Goal: Task Accomplishment & Management: Complete application form

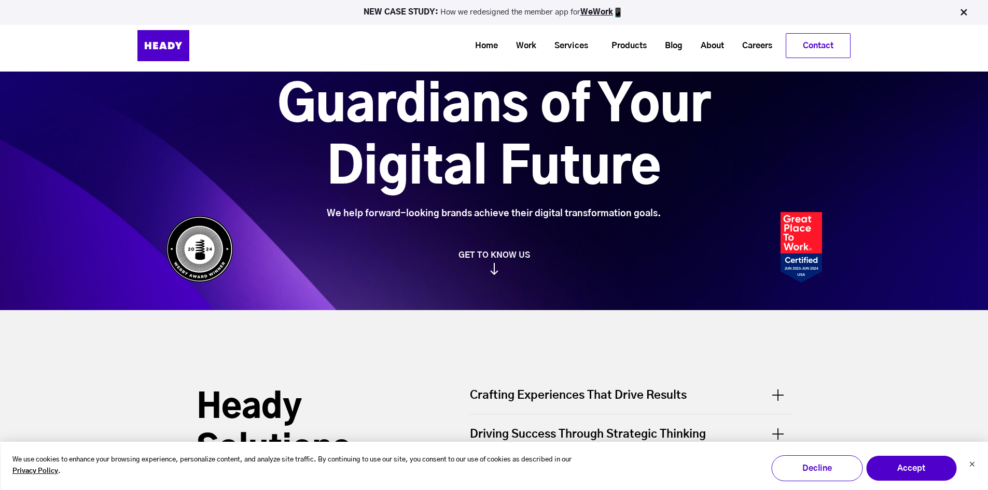
scroll to position [36, 0]
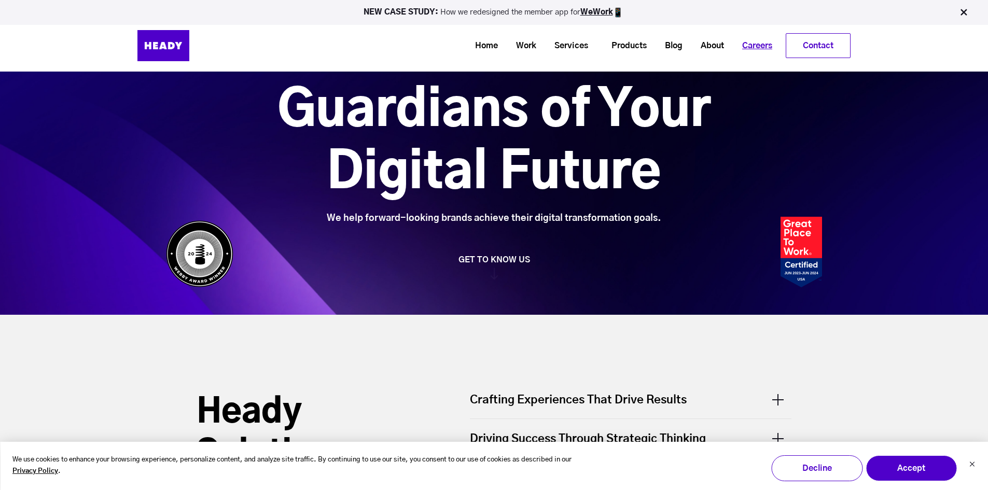
click at [740, 48] on link "Careers" at bounding box center [753, 45] width 48 height 19
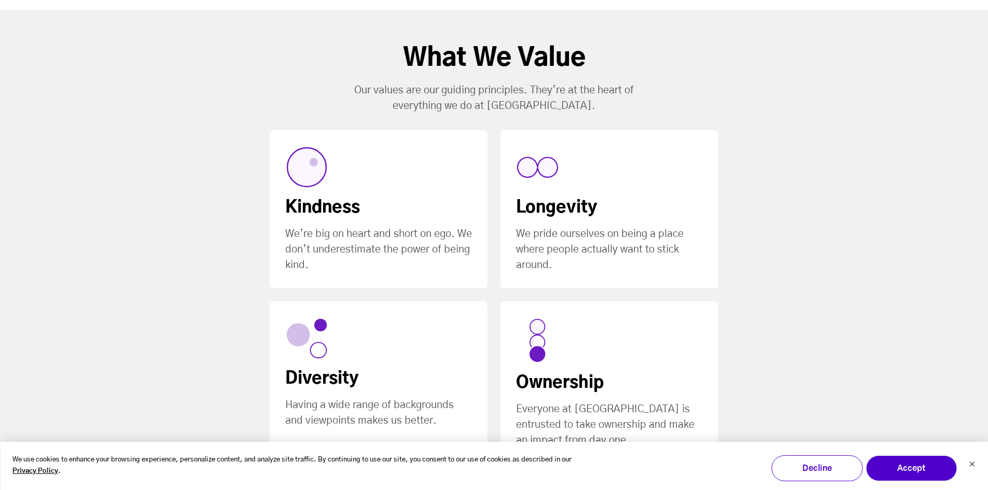
scroll to position [622, 0]
click at [308, 152] on img at bounding box center [306, 166] width 43 height 43
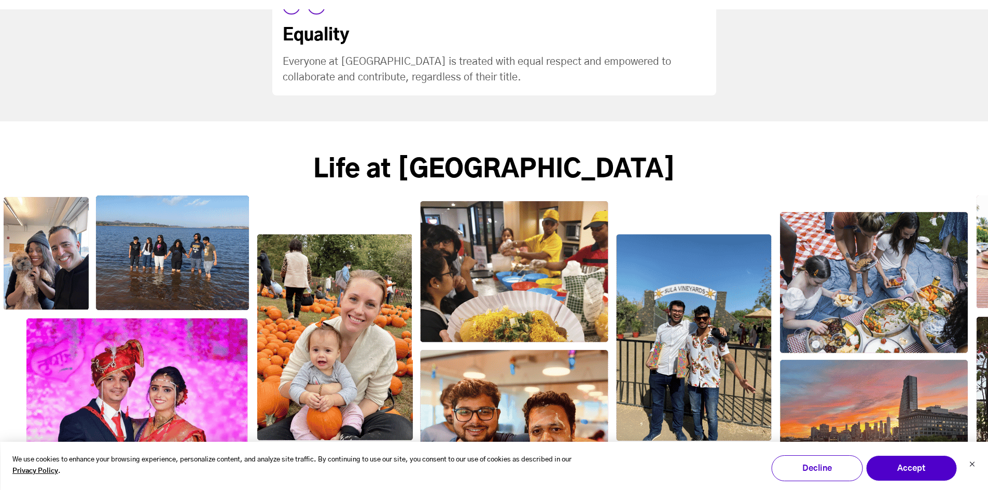
scroll to position [1575, 0]
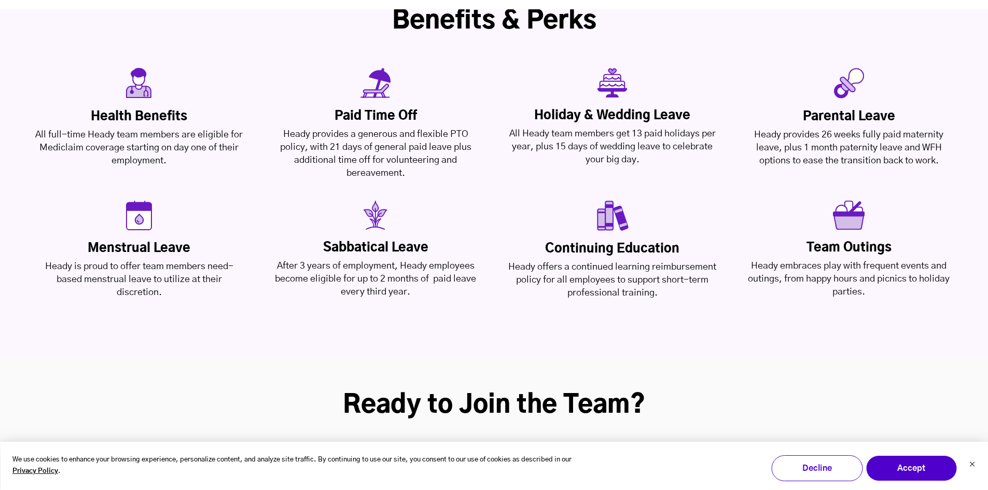
scroll to position [2488, 0]
click at [814, 258] on div "Benefits & Perks Health Benefits All full-time Heady team members are eligible …" at bounding box center [494, 158] width 988 height 398
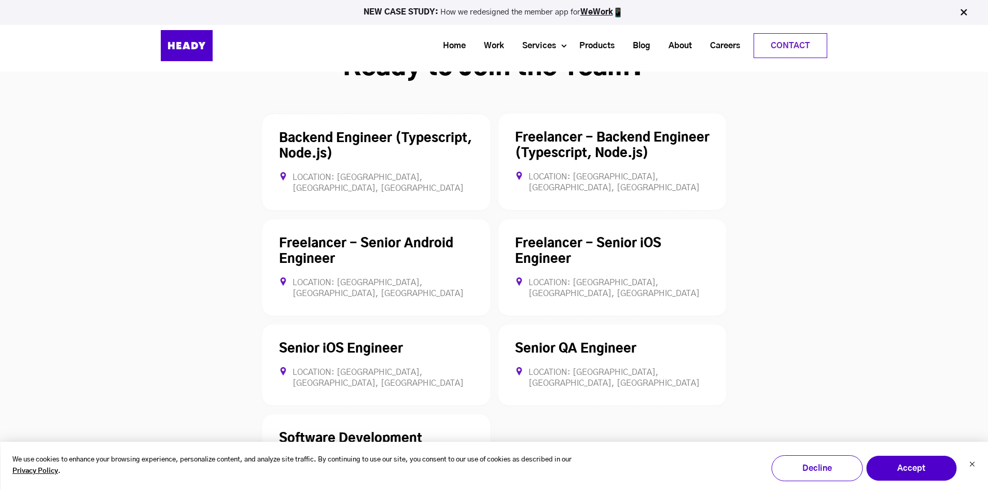
scroll to position [2824, 0]
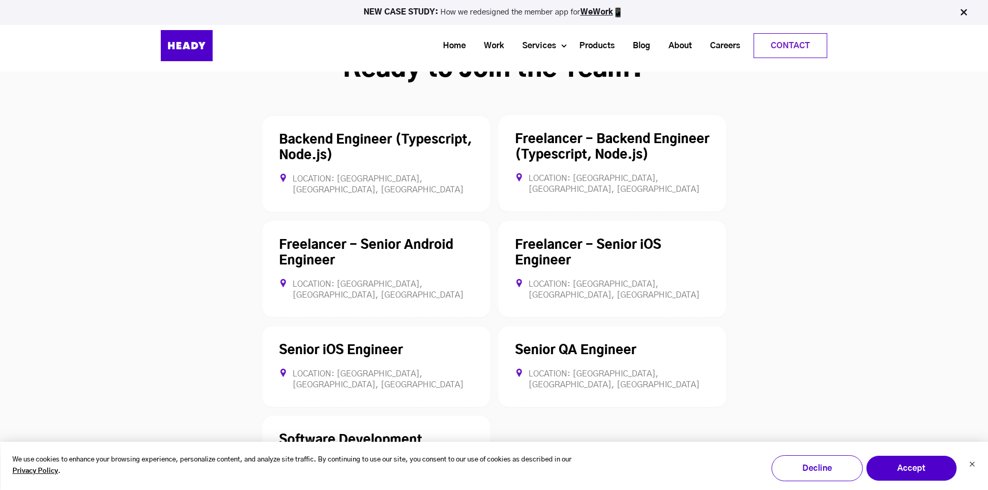
click at [415, 434] on link "Software Development Engineer In Test / SDET" at bounding box center [352, 448] width 146 height 28
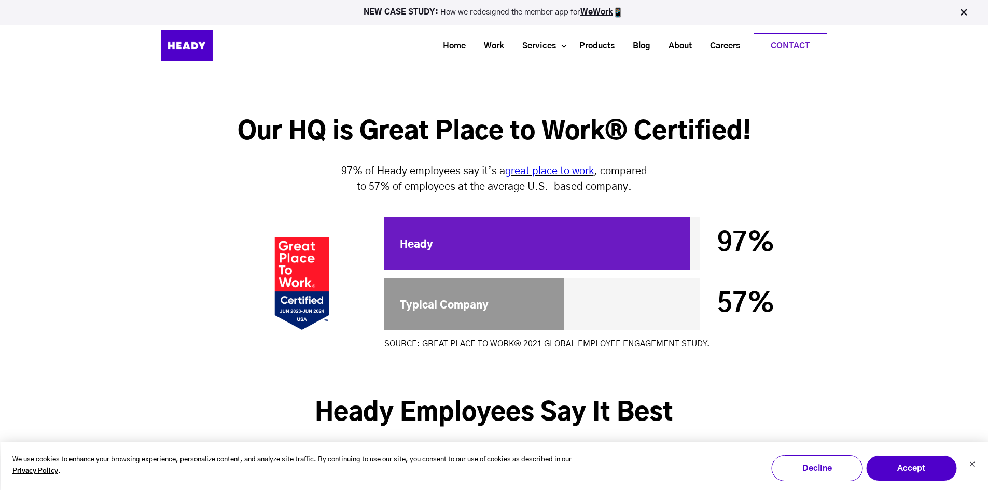
scroll to position [2836, 0]
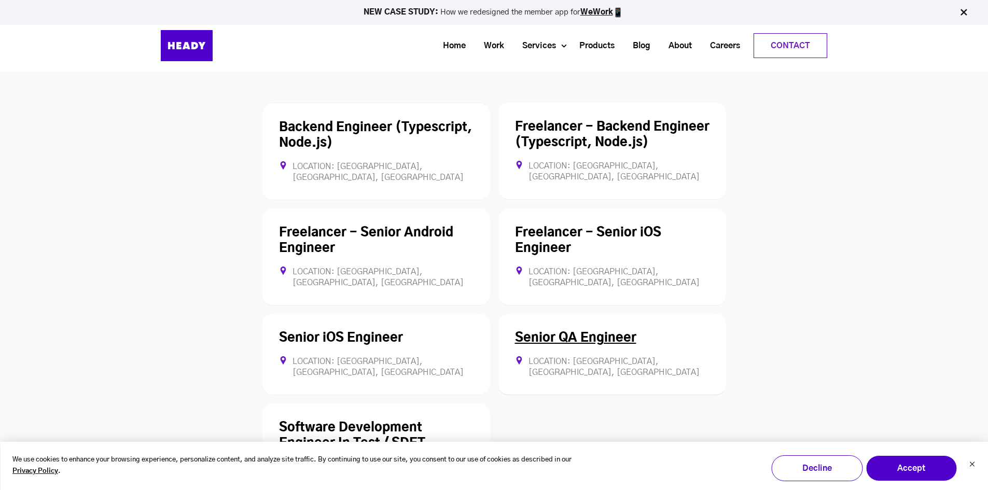
click at [616, 314] on div "Senior QA Engineer Location: [GEOGRAPHIC_DATA], [GEOGRAPHIC_DATA], [GEOGRAPHIC_…" at bounding box center [612, 354] width 228 height 81
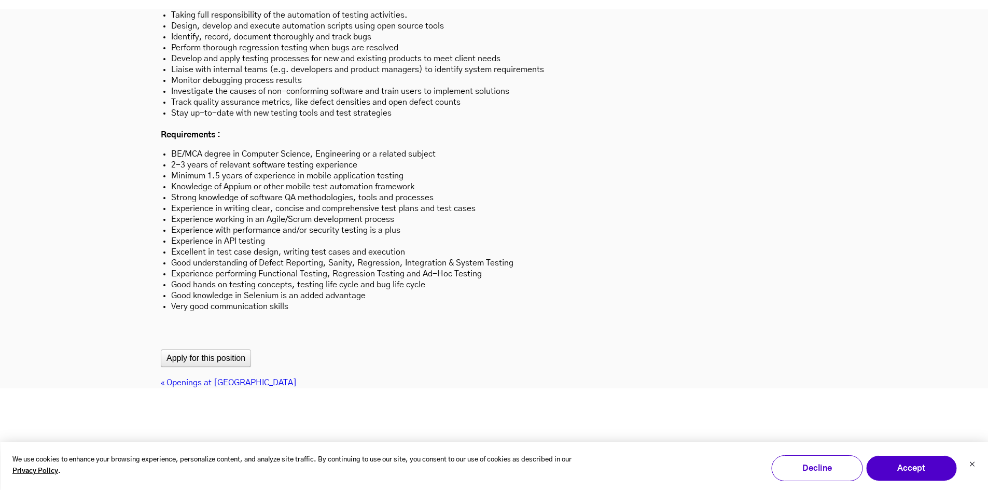
scroll to position [3192, 0]
click at [245, 349] on button "Apply for this position" at bounding box center [206, 358] width 90 height 18
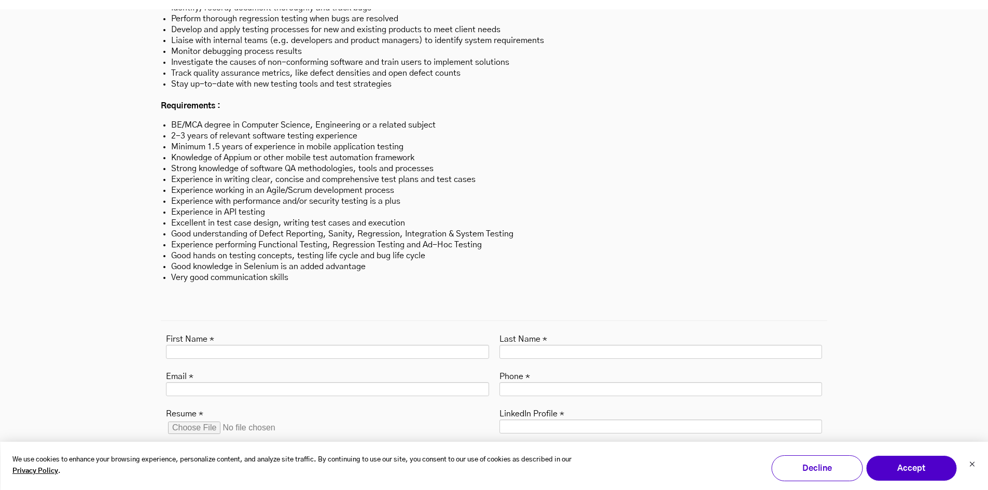
scroll to position [3221, 0]
click at [297, 344] on input "First Name *" at bounding box center [327, 351] width 323 height 14
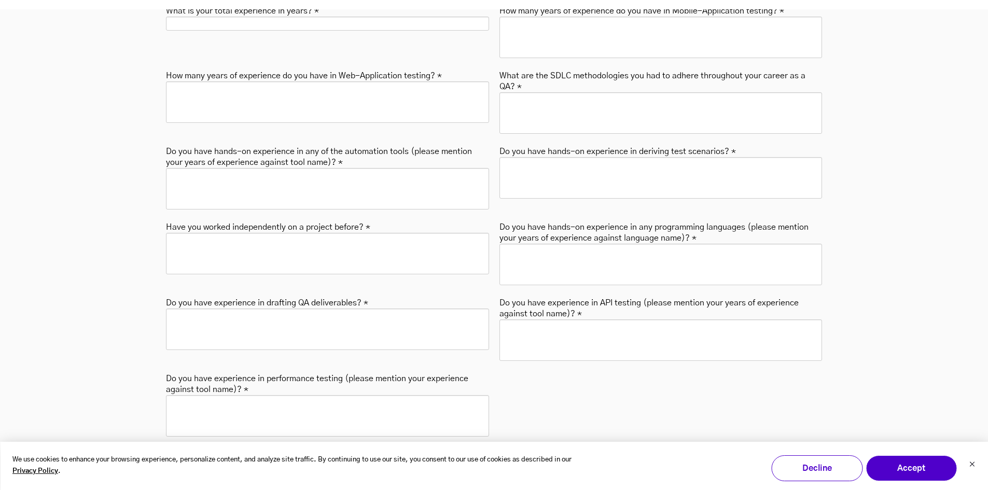
scroll to position [3811, 0]
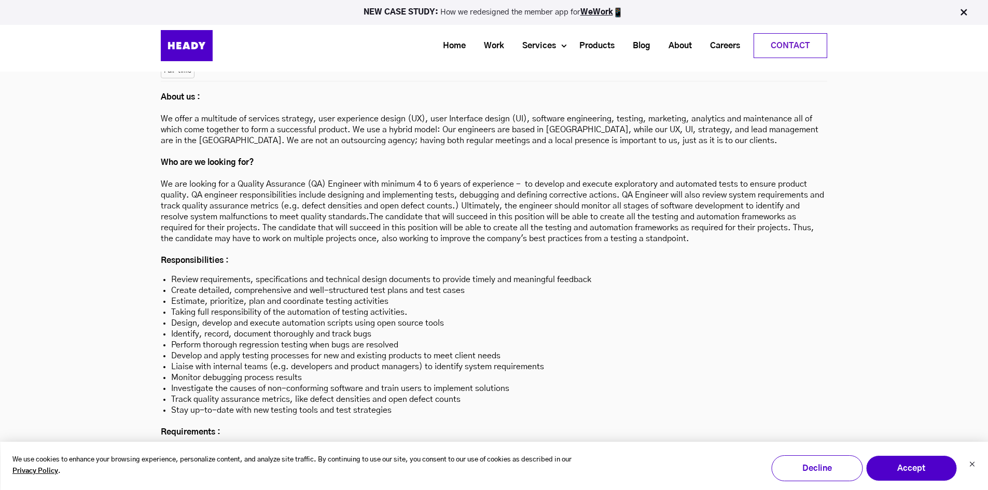
scroll to position [2894, 0]
